Goal: Task Accomplishment & Management: Use online tool/utility

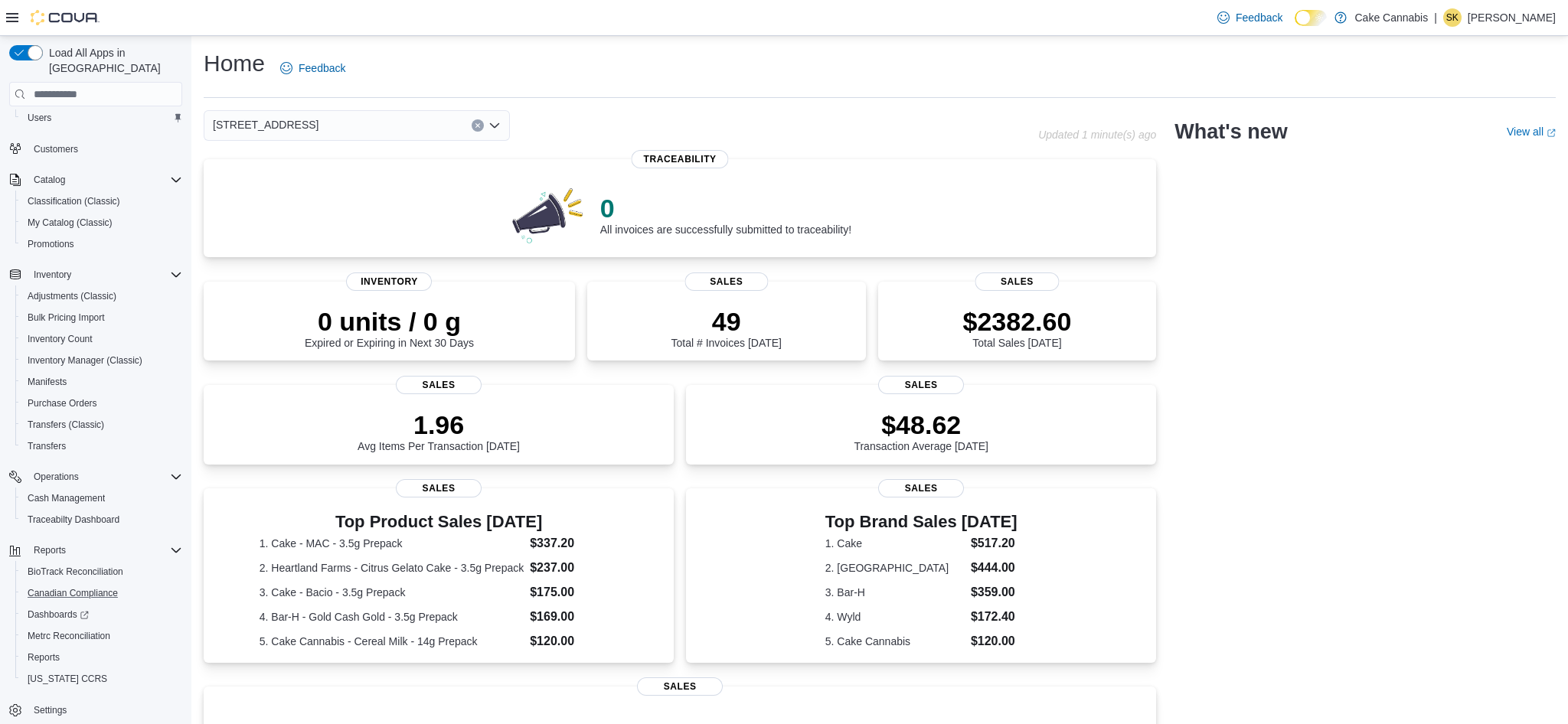
scroll to position [106, 0]
click at [46, 650] on span "Reports" at bounding box center [44, 656] width 32 height 12
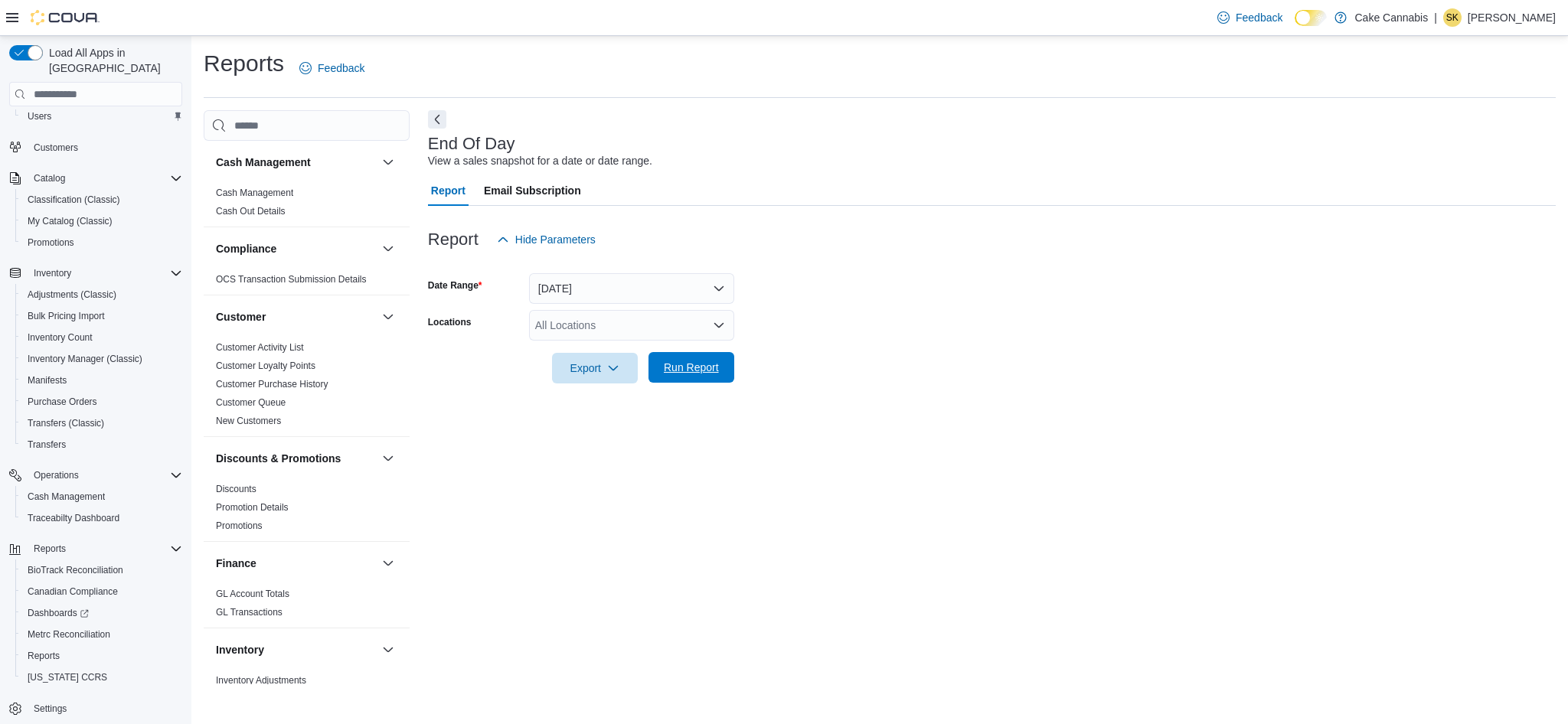
click at [684, 362] on span "Run Report" at bounding box center [692, 367] width 56 height 15
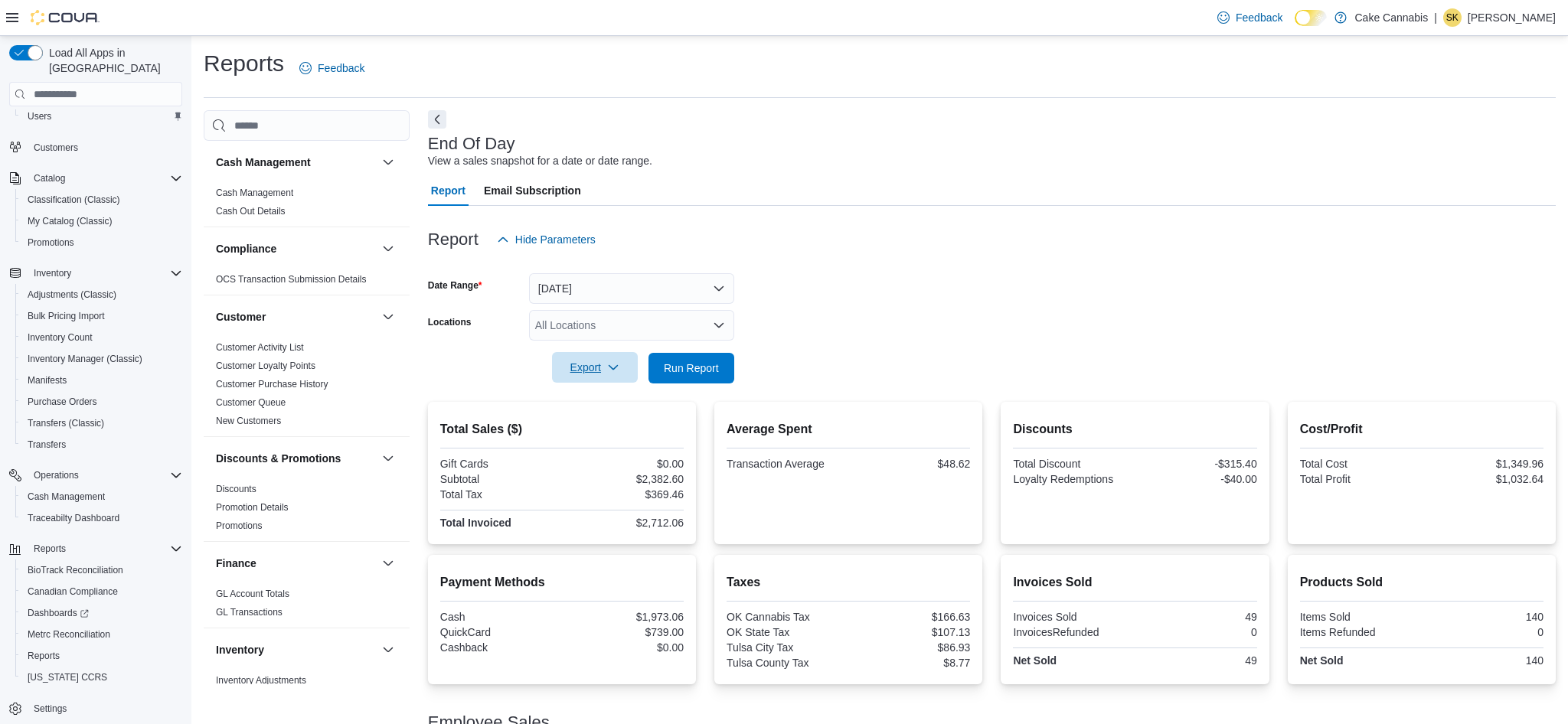
click at [594, 374] on span "Export" at bounding box center [595, 367] width 67 height 31
click at [599, 433] on span "Export to Pdf" at bounding box center [596, 428] width 68 height 12
drag, startPoint x: 1227, startPoint y: 139, endPoint x: 1312, endPoint y: 85, distance: 100.7
click at [1233, 137] on div "End Of Day View a sales snapshot for a date or date range." at bounding box center [987, 152] width 1120 height 35
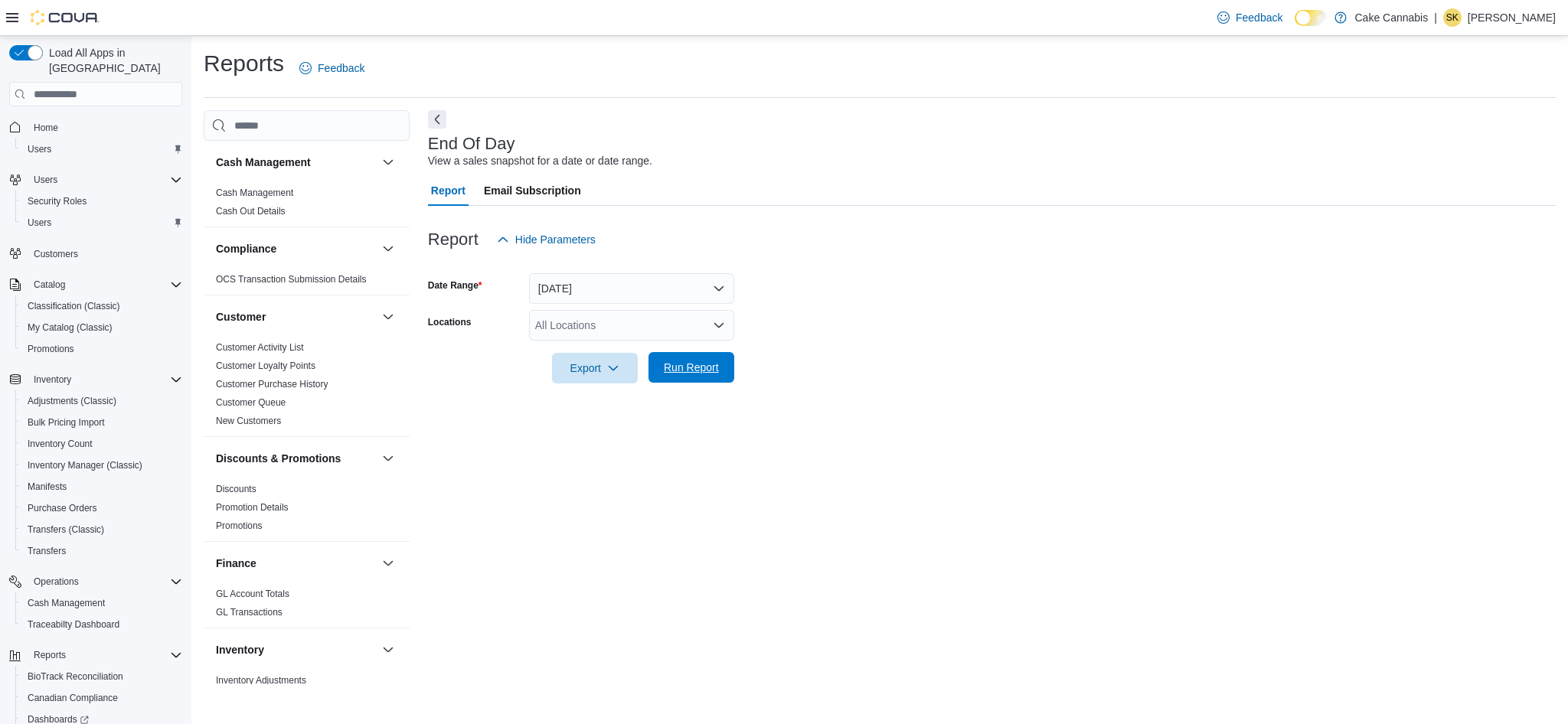
click at [721, 363] on span "Run Report" at bounding box center [692, 367] width 67 height 31
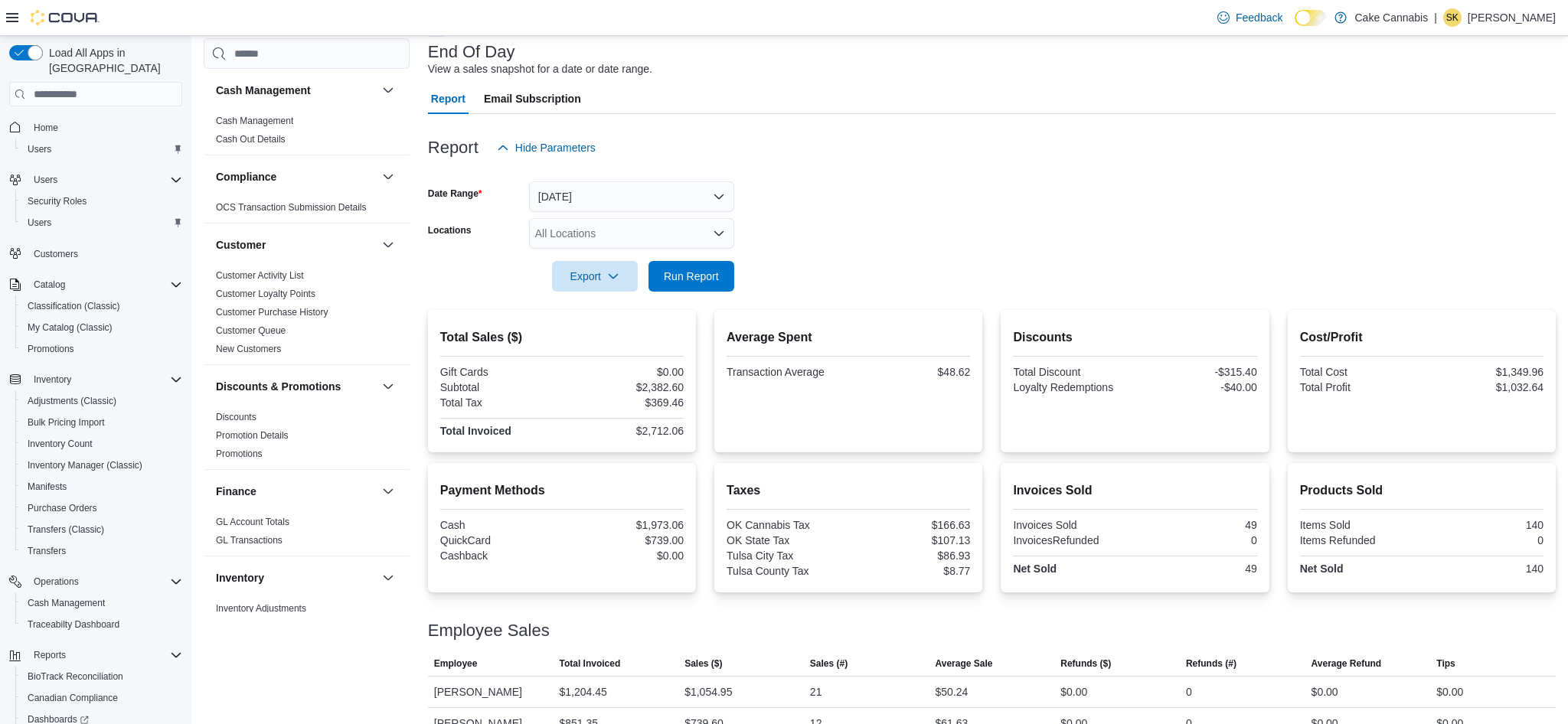
scroll to position [91, 0]
